Goal: Transaction & Acquisition: Purchase product/service

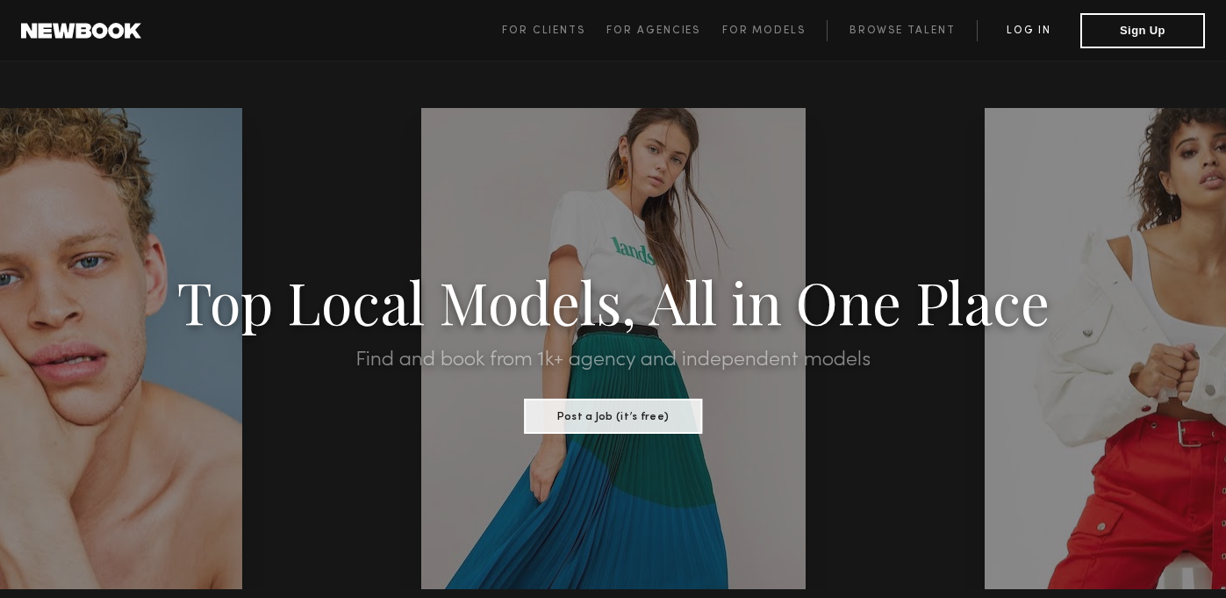
click at [1039, 31] on link "Log in" at bounding box center [1029, 30] width 104 height 21
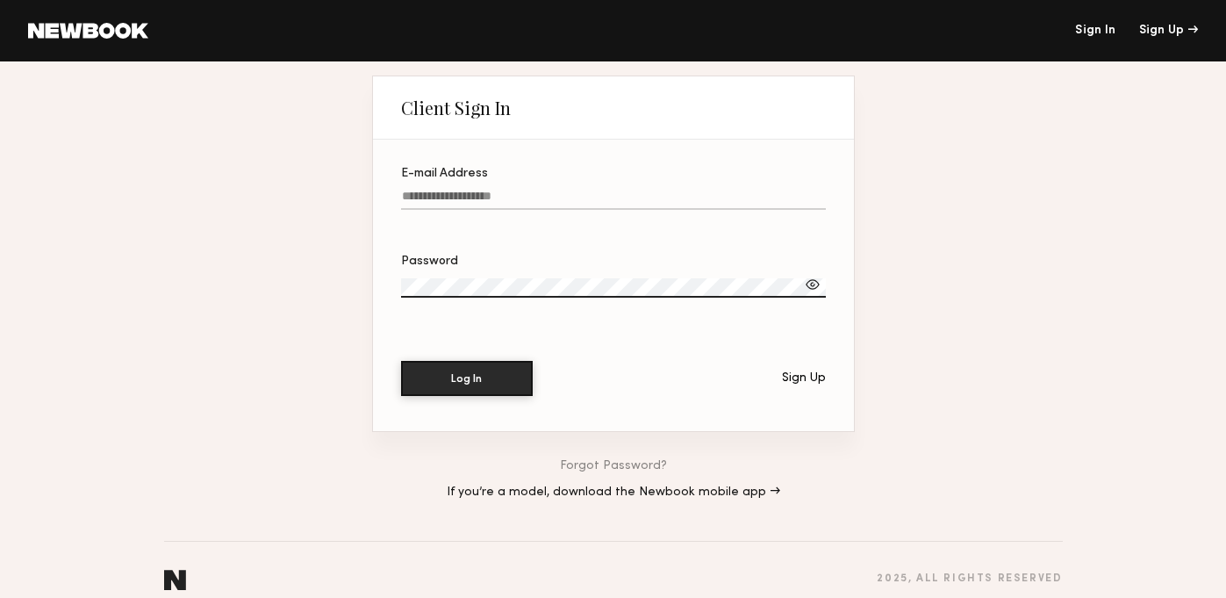
paste input "**********"
type input "**********"
click at [518, 277] on label "Password" at bounding box center [613, 285] width 425 height 60
click at [463, 385] on button "Log In" at bounding box center [467, 377] width 132 height 35
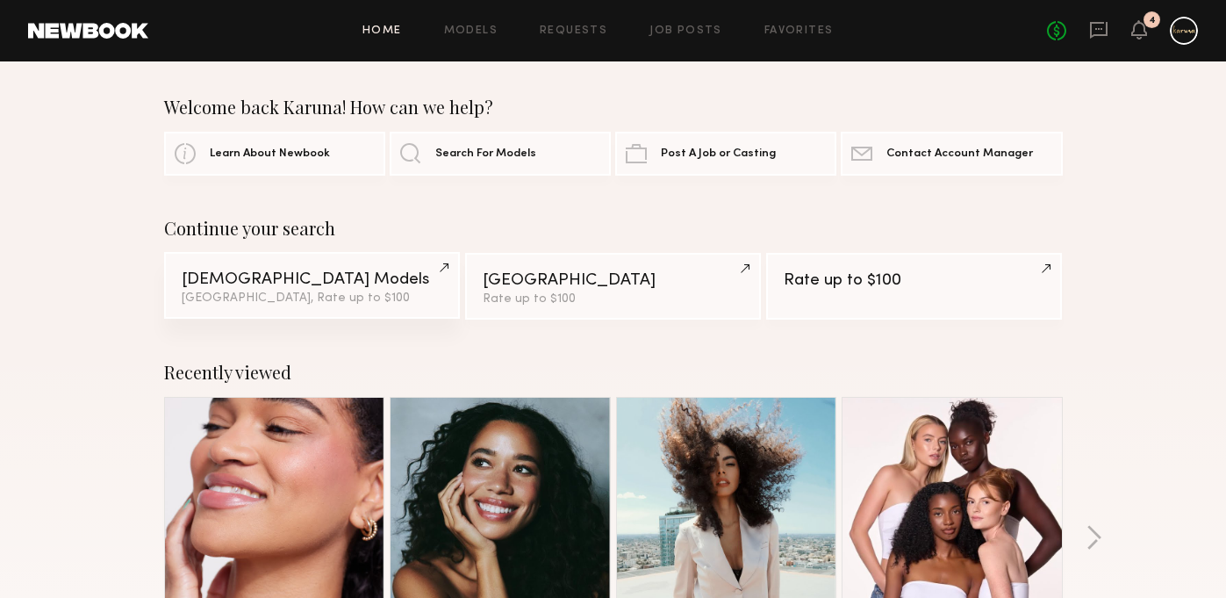
click at [363, 284] on div "Female Models" at bounding box center [312, 279] width 261 height 17
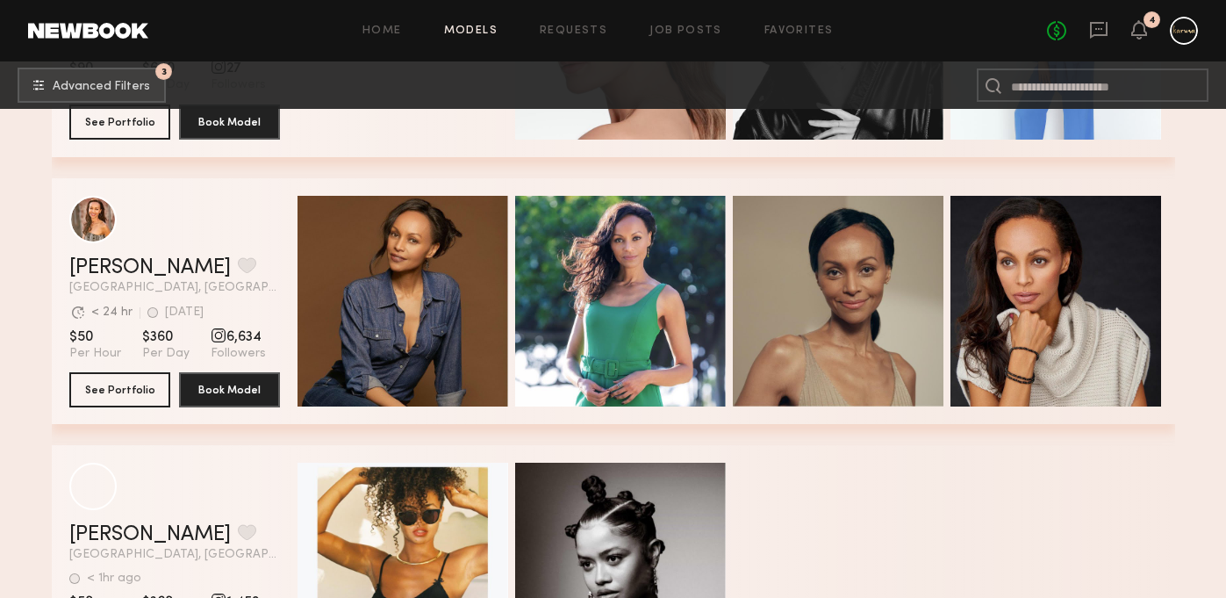
scroll to position [7453, 0]
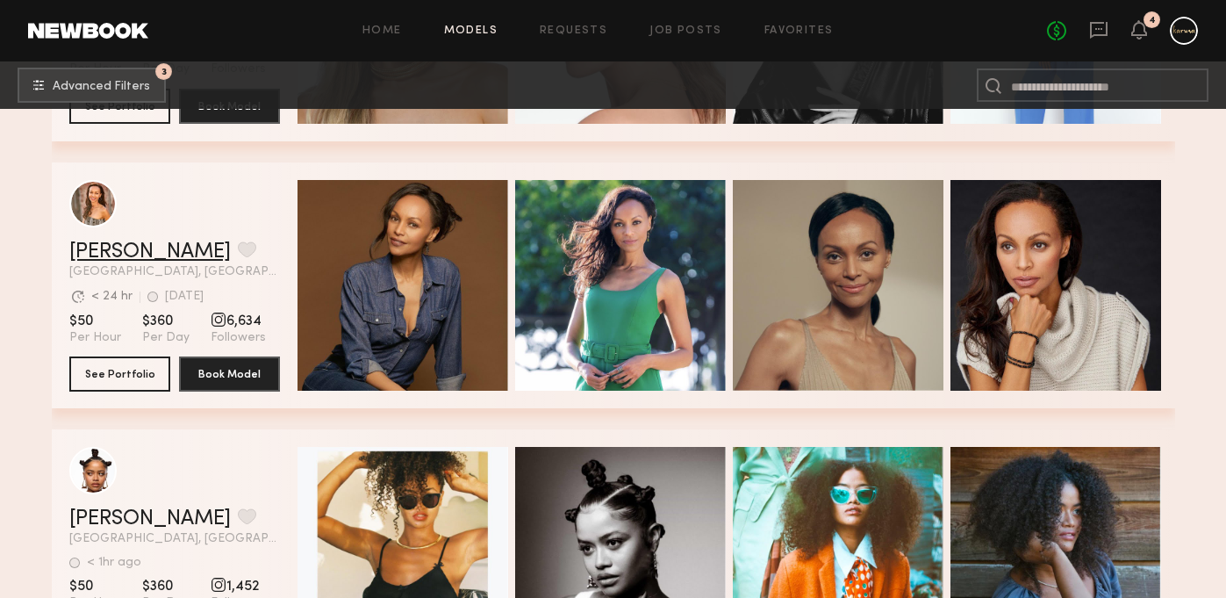
click at [166, 250] on link "Alessandra S." at bounding box center [150, 251] width 162 height 21
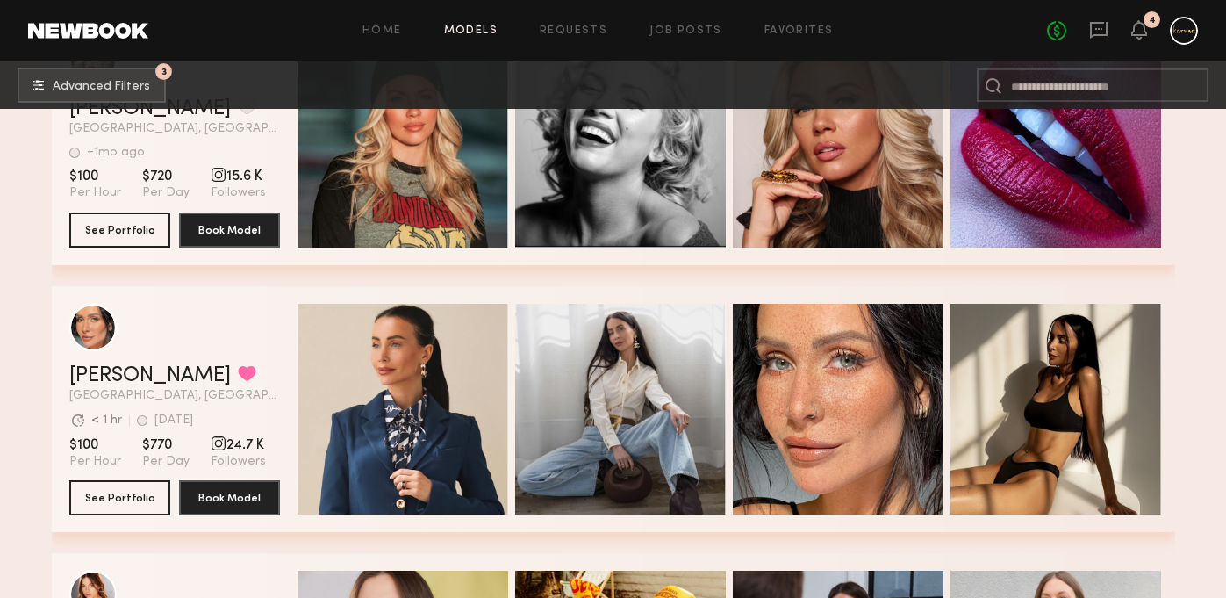
scroll to position [8241, 0]
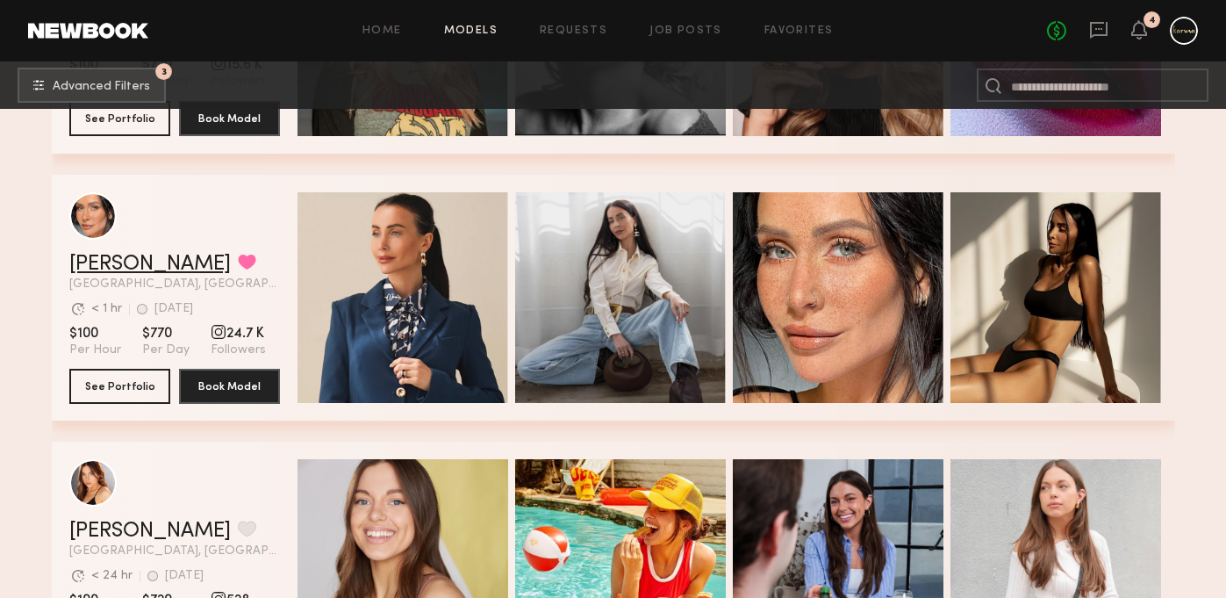
click at [146, 262] on link "[PERSON_NAME]" at bounding box center [150, 264] width 162 height 21
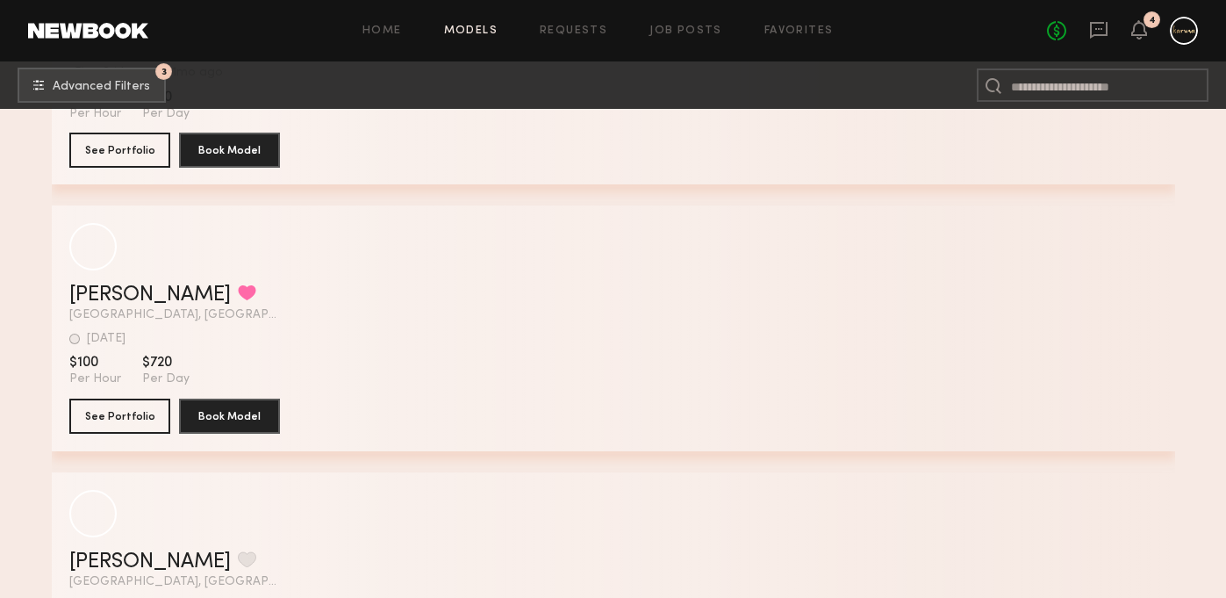
scroll to position [18909, 0]
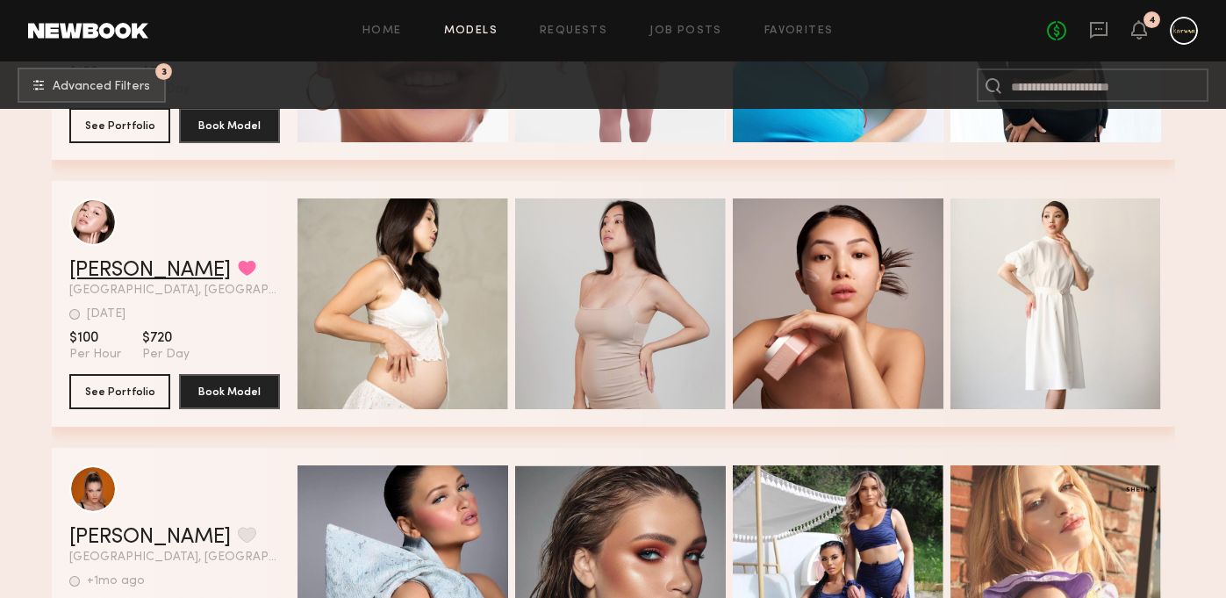
click at [122, 276] on link "[PERSON_NAME]" at bounding box center [150, 270] width 162 height 21
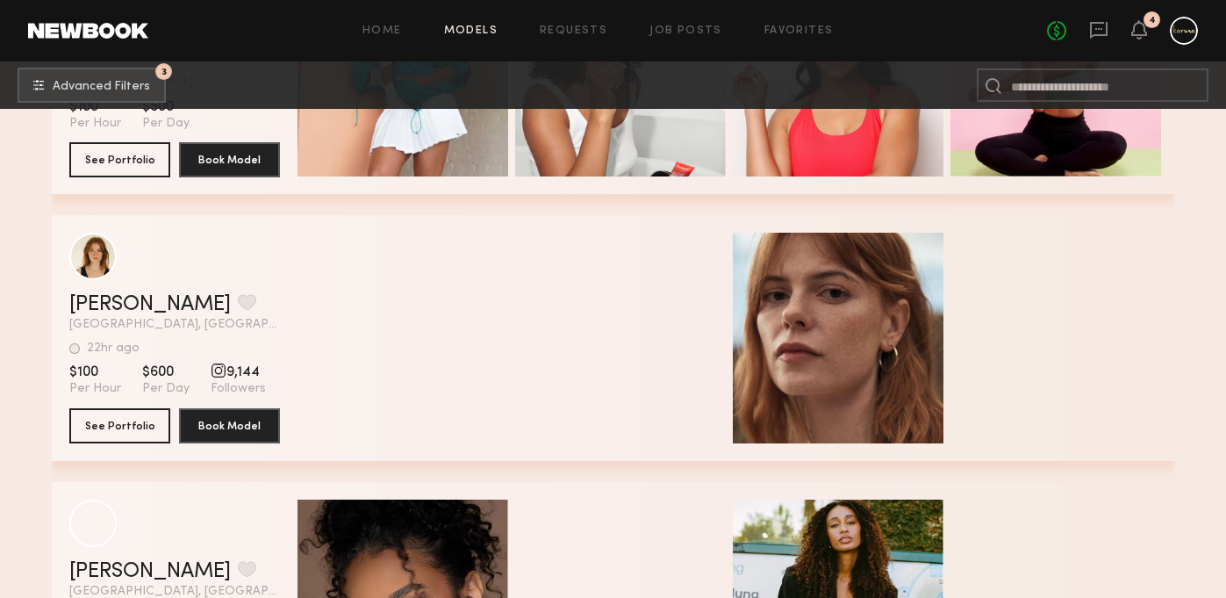
scroll to position [21871, 0]
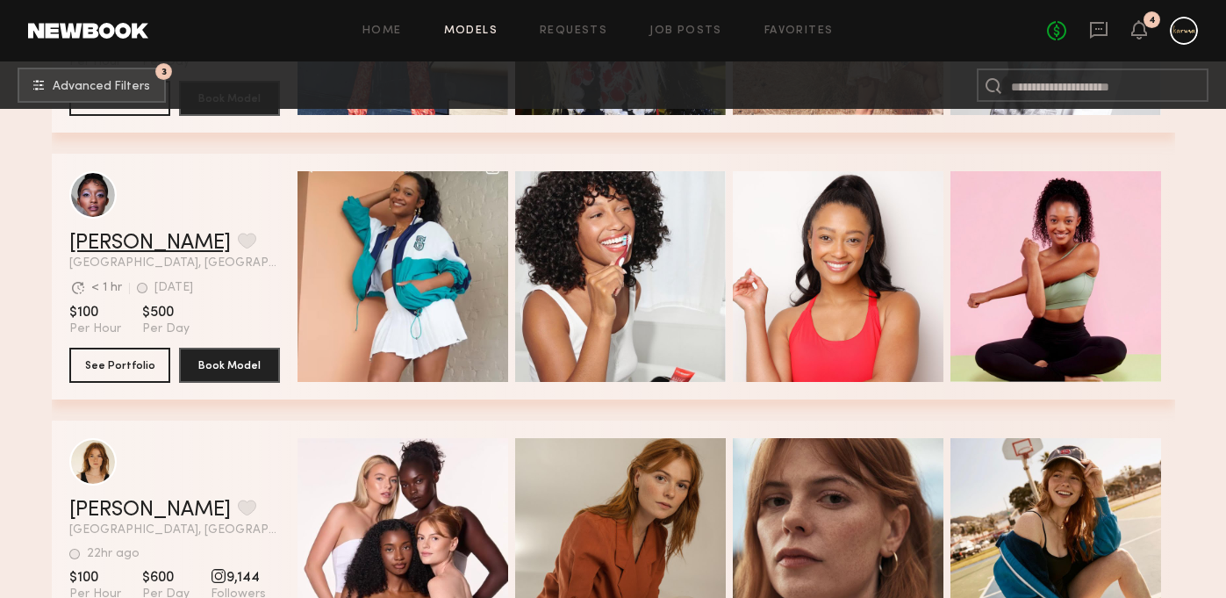
click at [110, 243] on link "[PERSON_NAME]" at bounding box center [150, 243] width 162 height 21
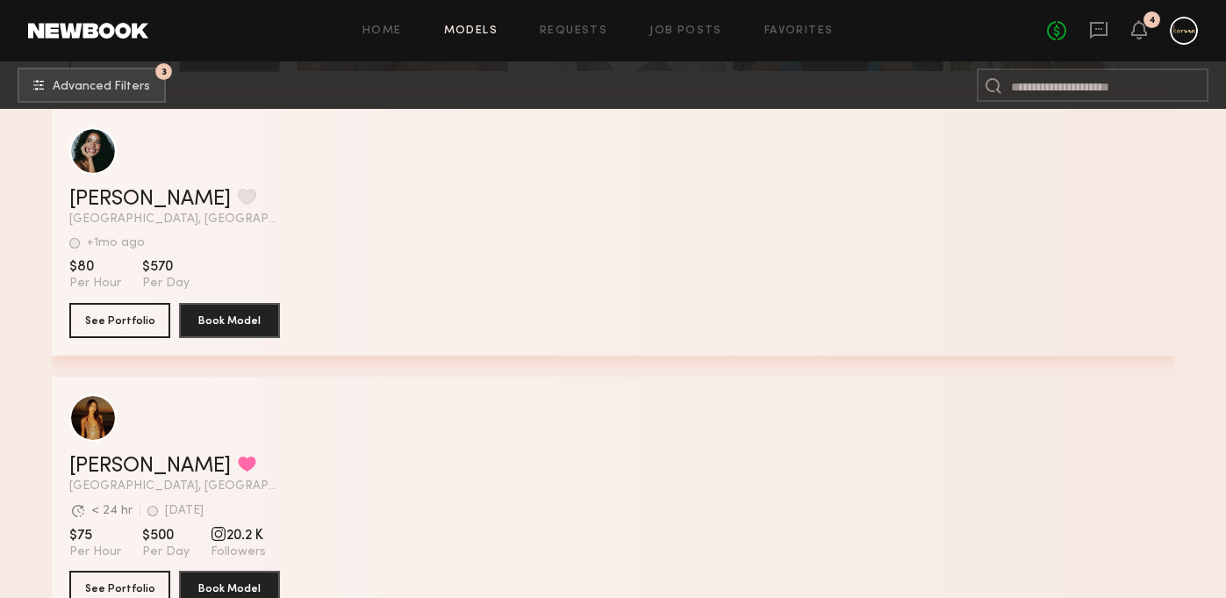
scroll to position [22717, 0]
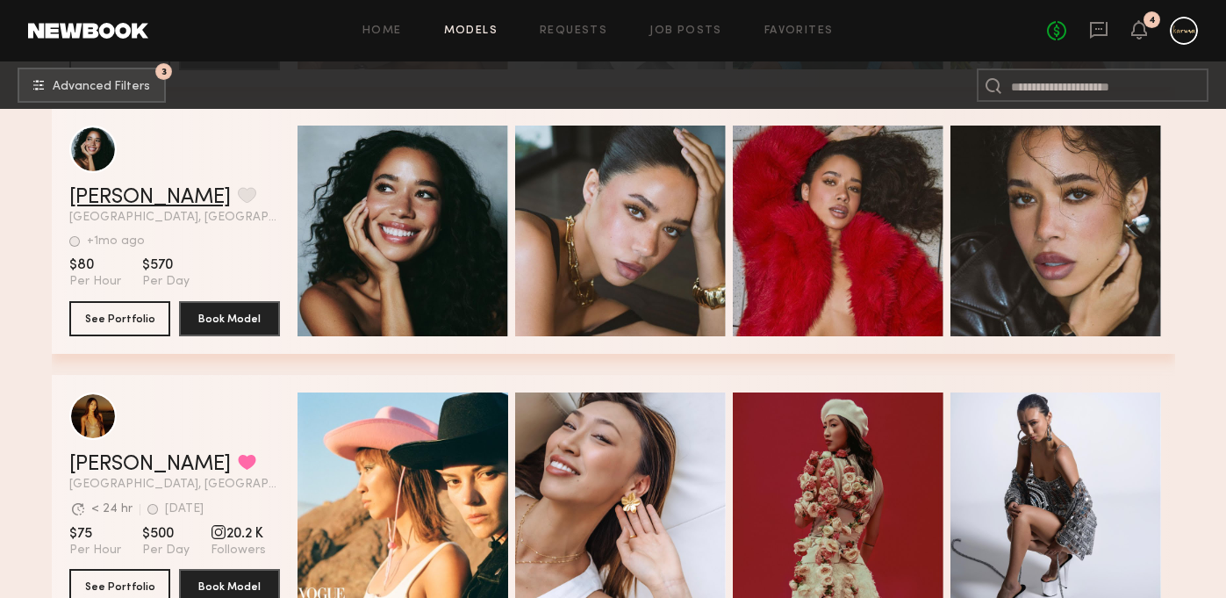
click at [134, 202] on link "Kerrigan H." at bounding box center [150, 197] width 162 height 21
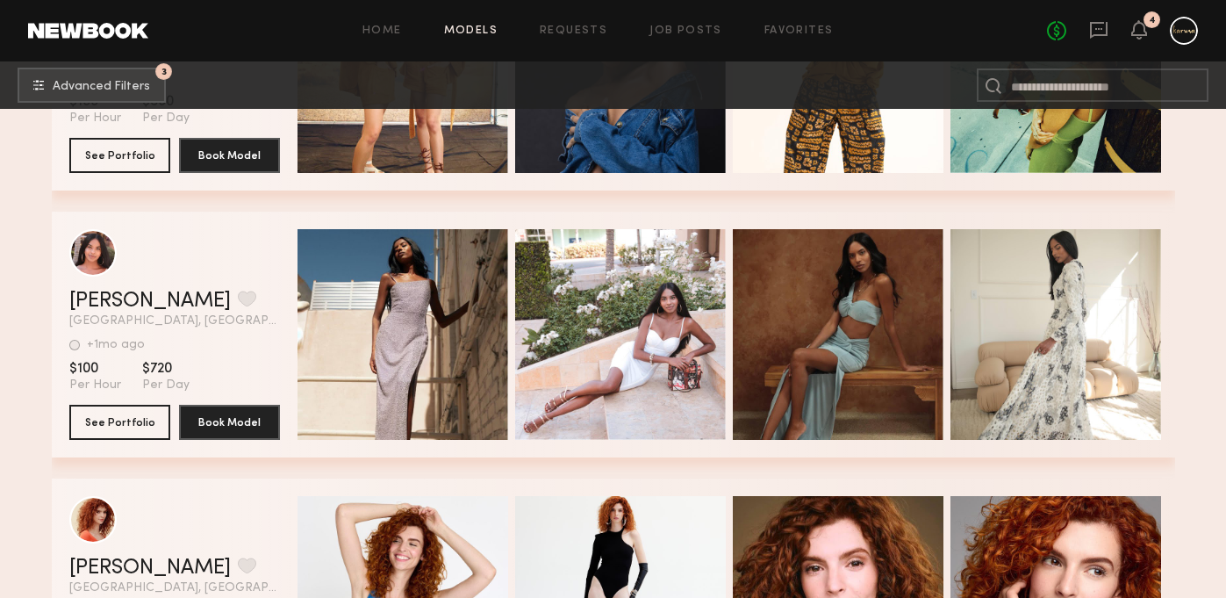
scroll to position [31696, 0]
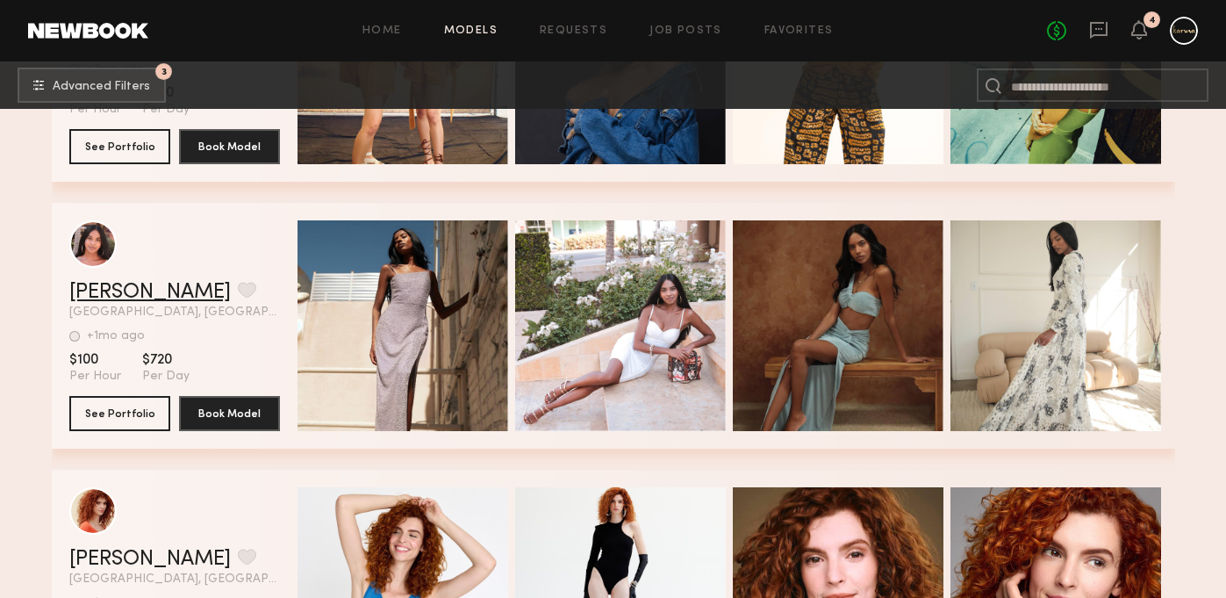
click at [115, 290] on link "Rina R." at bounding box center [150, 292] width 162 height 21
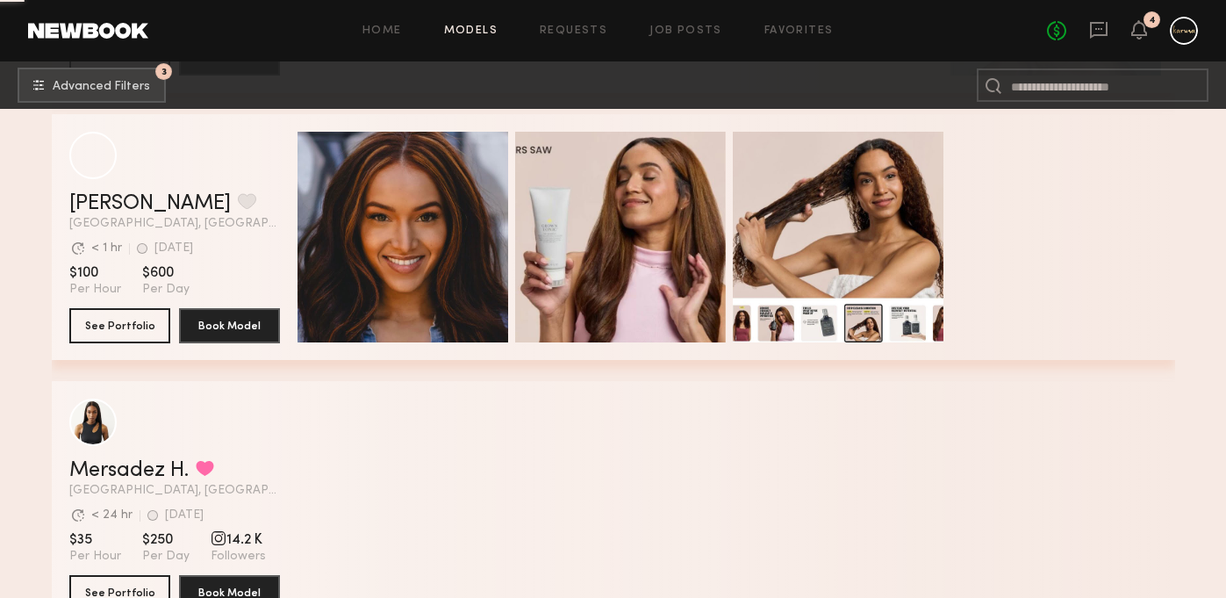
scroll to position [40591, 0]
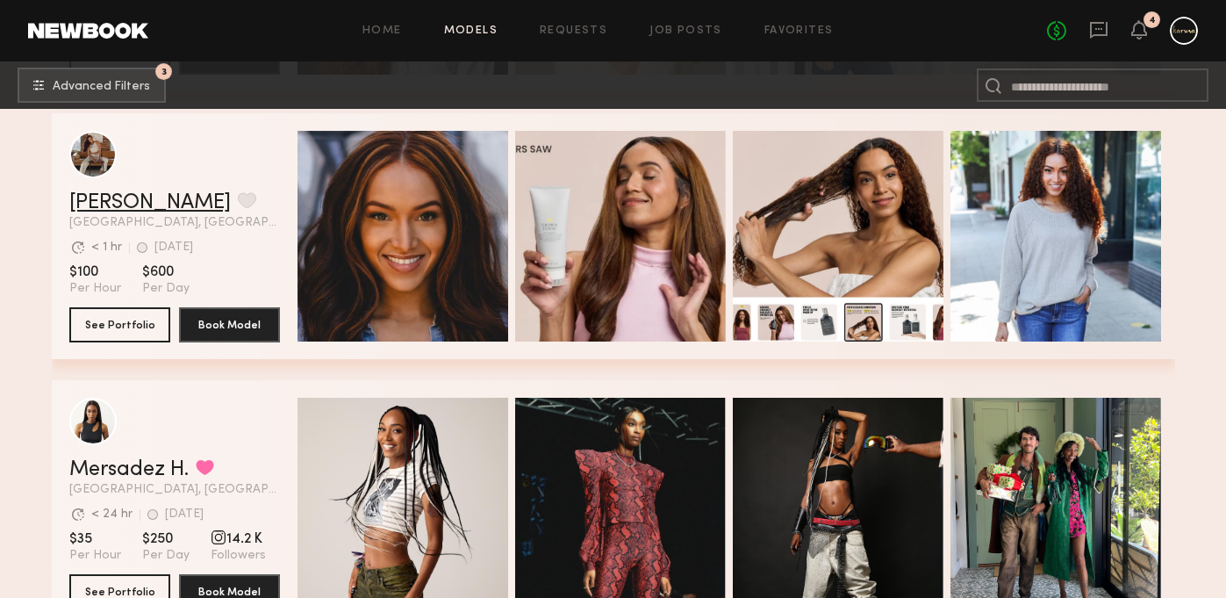
click at [148, 197] on link "[PERSON_NAME]" at bounding box center [150, 202] width 162 height 21
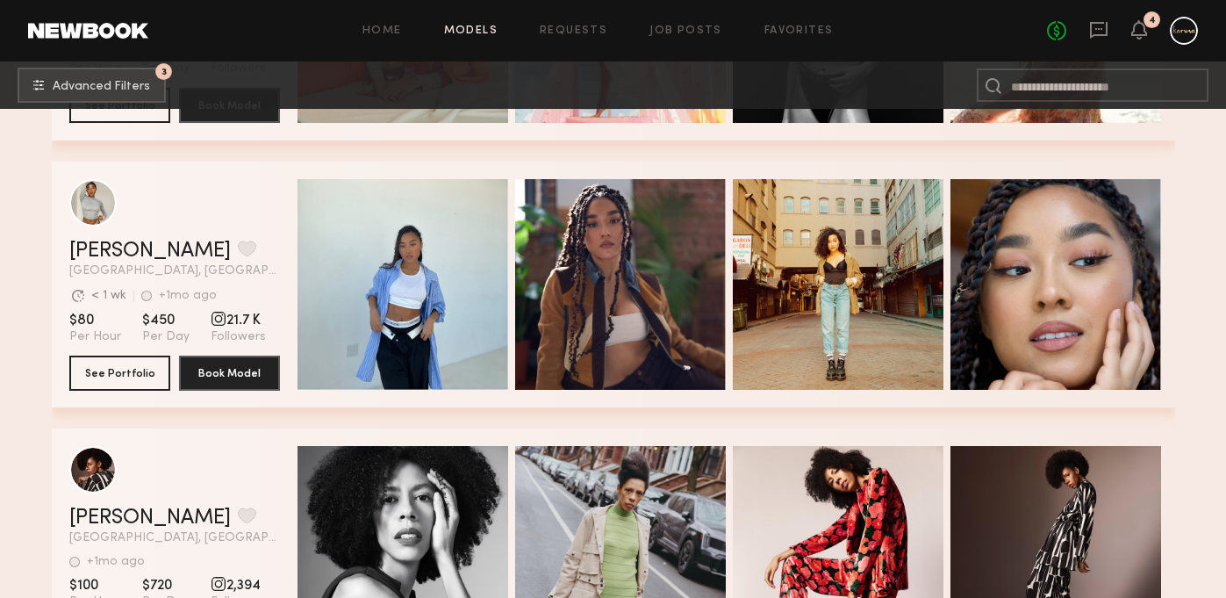
scroll to position [42983, 0]
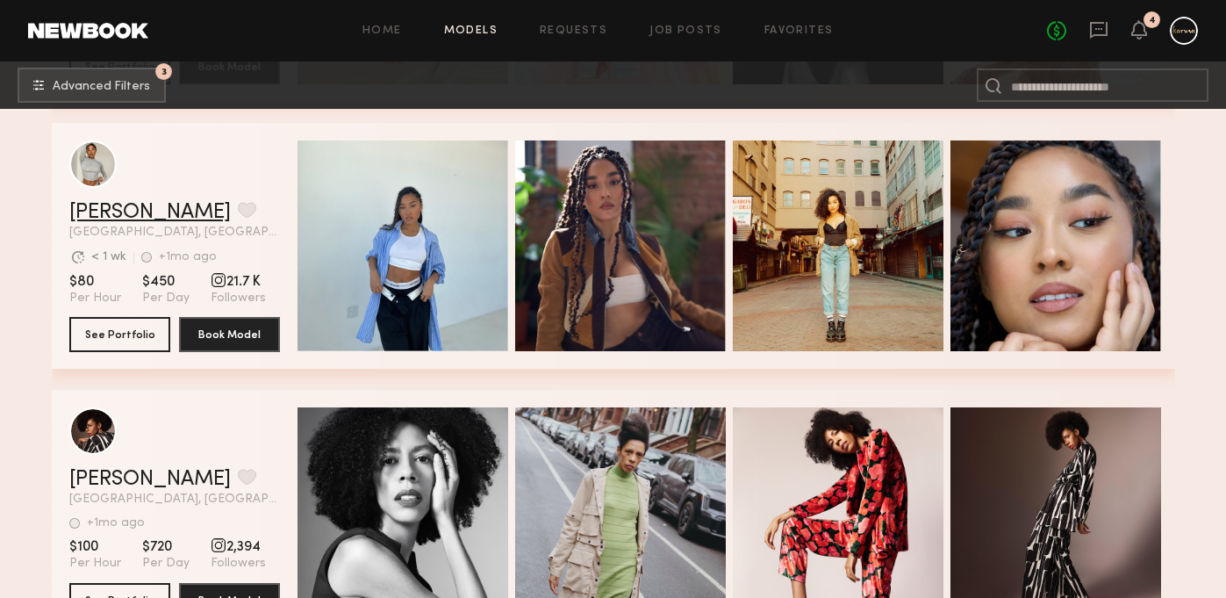
click at [113, 210] on link "Blair K." at bounding box center [150, 212] width 162 height 21
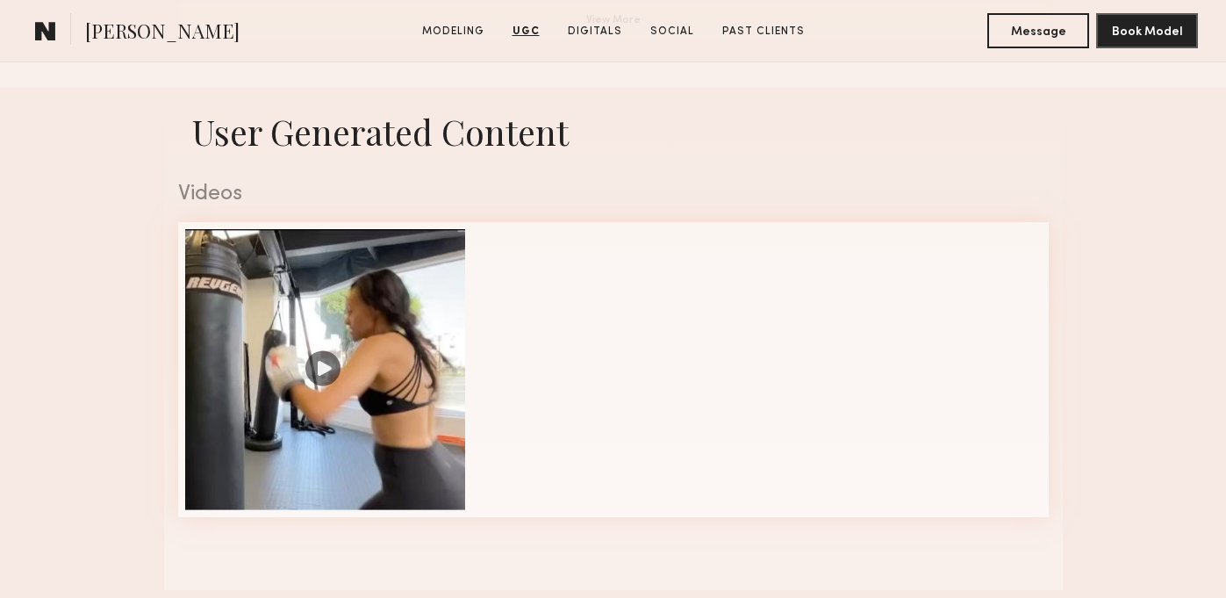
scroll to position [1684, 0]
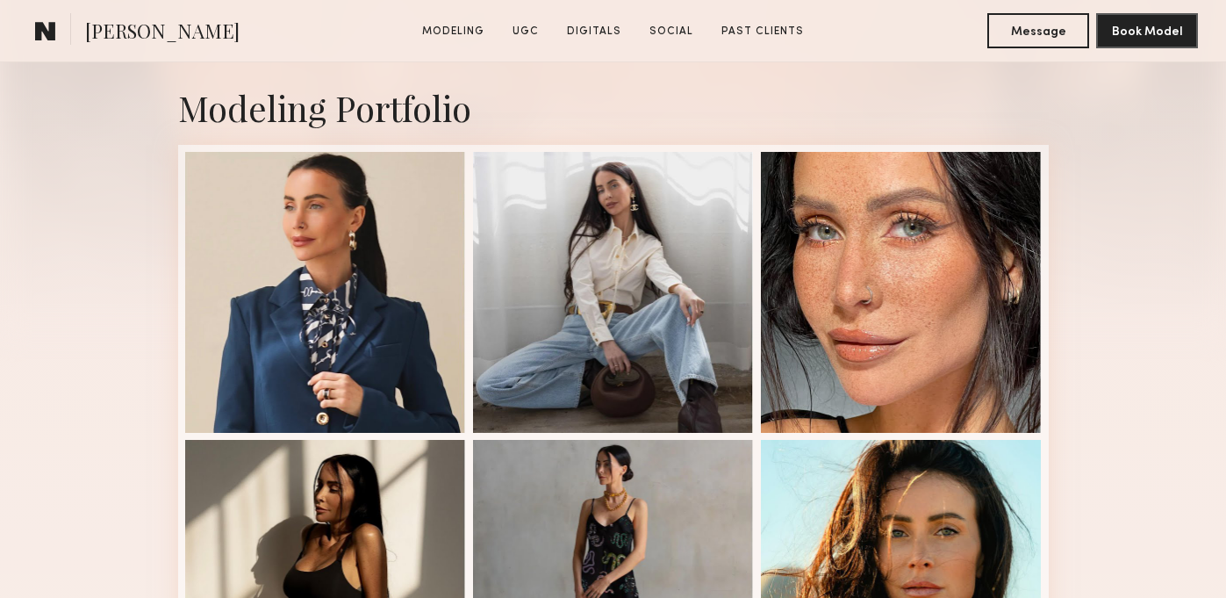
scroll to position [370, 0]
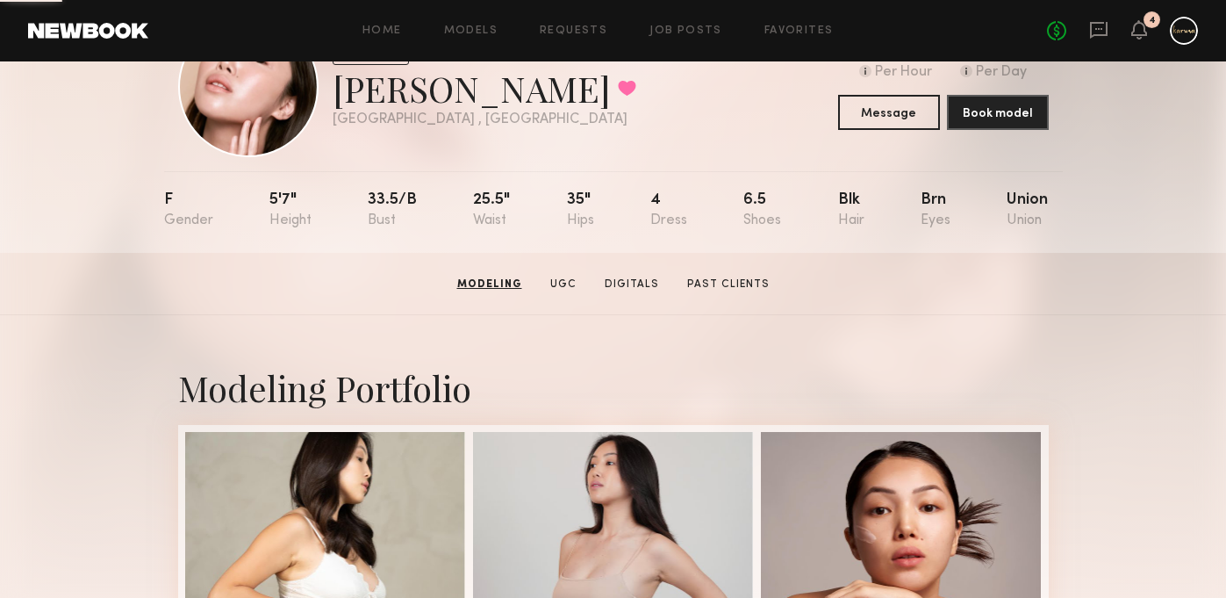
scroll to position [225, 0]
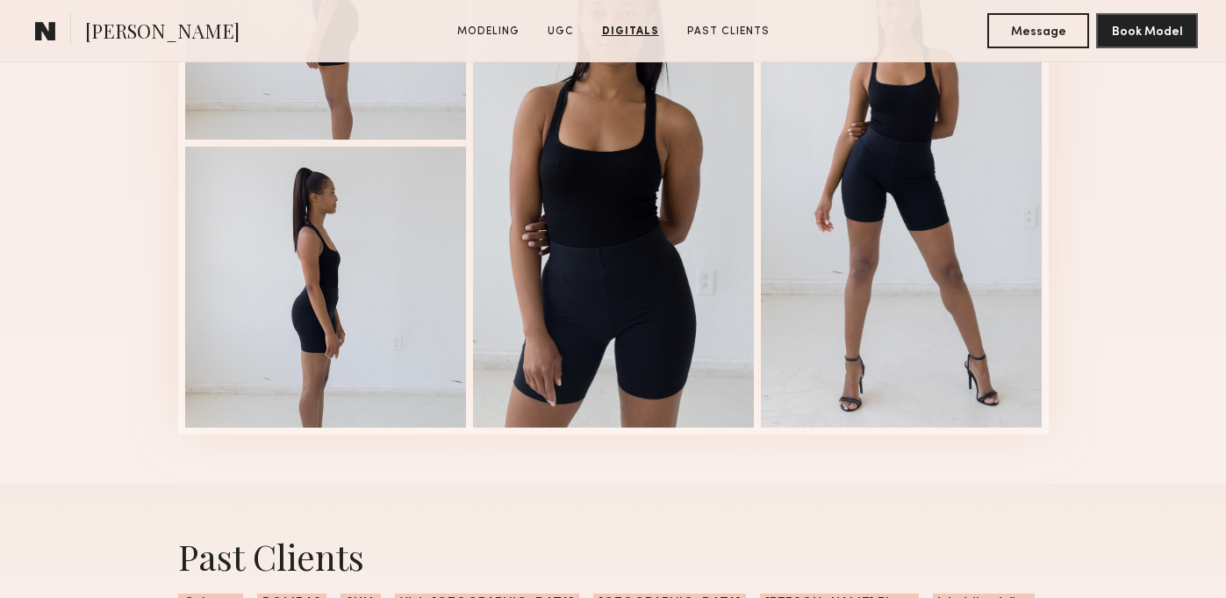
scroll to position [3219, 0]
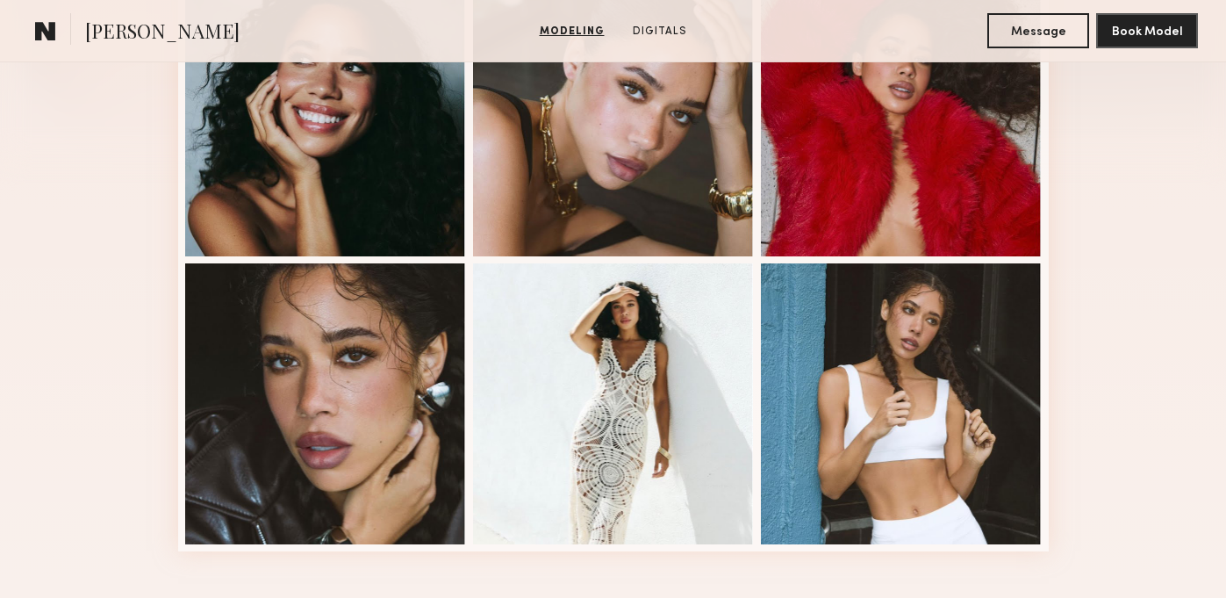
scroll to position [557, 0]
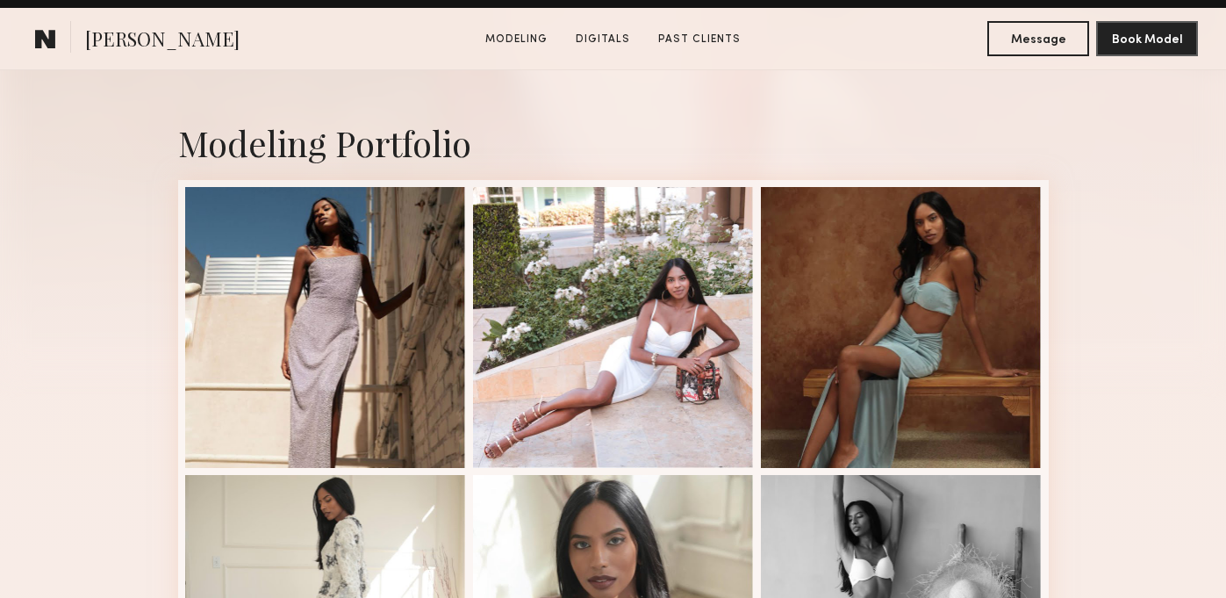
scroll to position [374, 0]
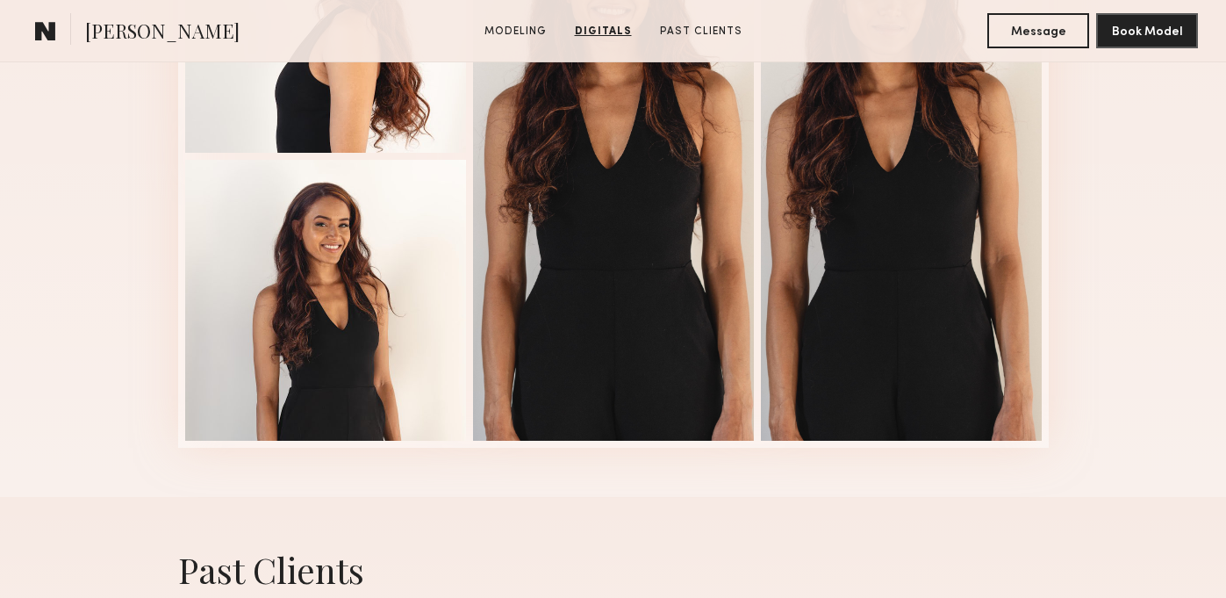
scroll to position [2143, 0]
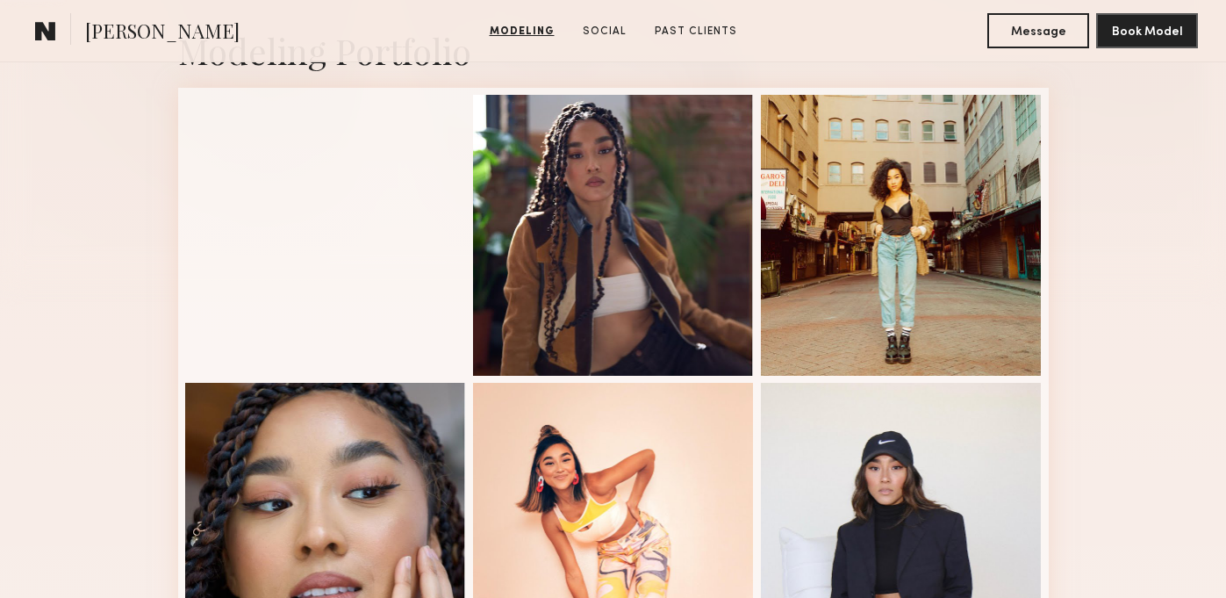
scroll to position [419, 0]
